Goal: Find specific page/section: Find specific page/section

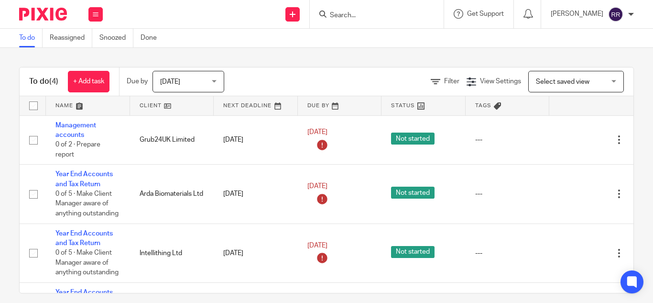
click at [329, 14] on input "Search" at bounding box center [372, 15] width 86 height 9
click at [329, 13] on input "Search" at bounding box center [372, 15] width 86 height 9
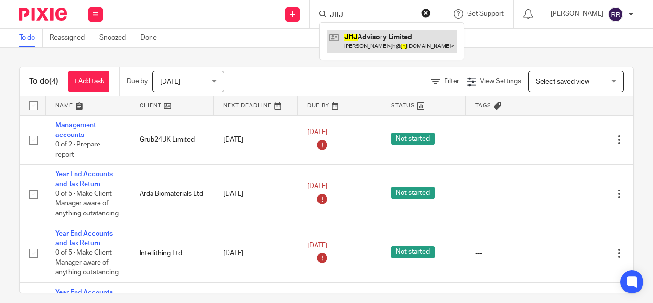
type input "JHJ"
click at [355, 43] on link at bounding box center [392, 41] width 130 height 22
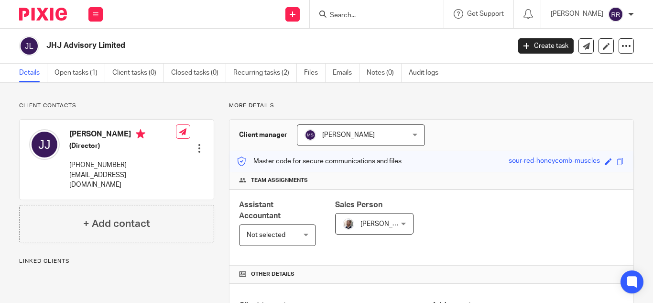
scroll to position [247, 0]
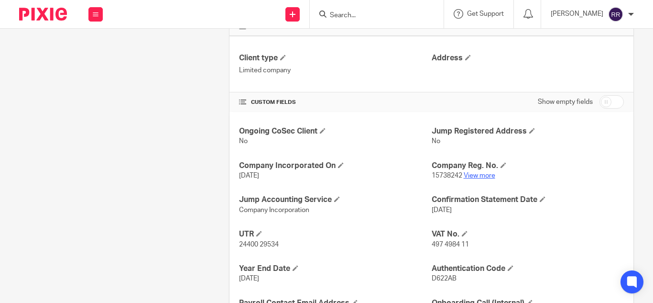
click at [476, 177] on link "View more" at bounding box center [480, 175] width 32 height 7
